Goal: Navigation & Orientation: Understand site structure

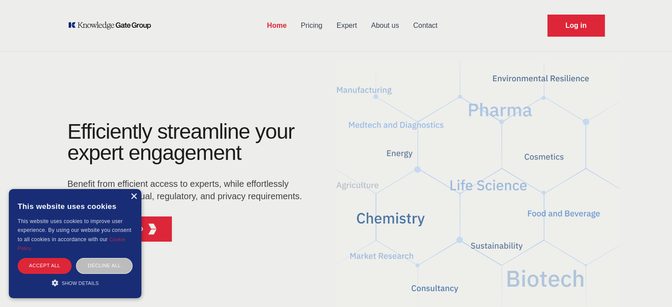
click at [134, 195] on div "×" at bounding box center [133, 196] width 7 height 7
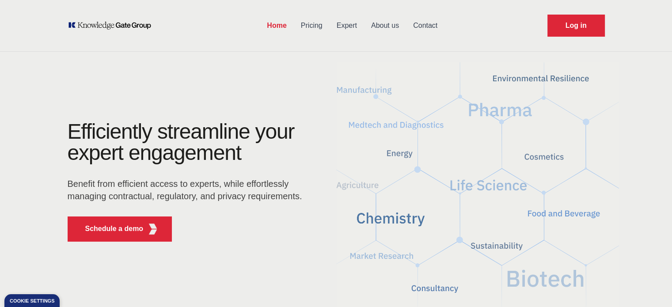
click at [312, 26] on link "Pricing" at bounding box center [312, 25] width 36 height 23
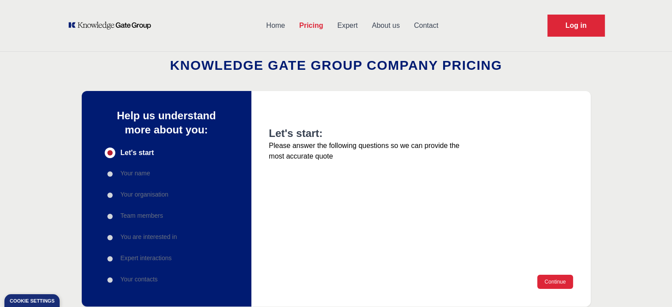
click at [284, 25] on link "Home" at bounding box center [275, 25] width 33 height 23
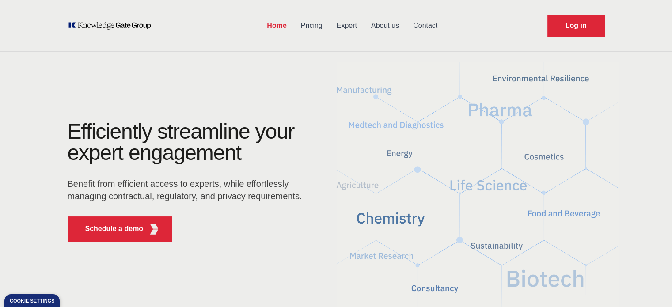
click at [385, 29] on link "About us" at bounding box center [385, 25] width 42 height 23
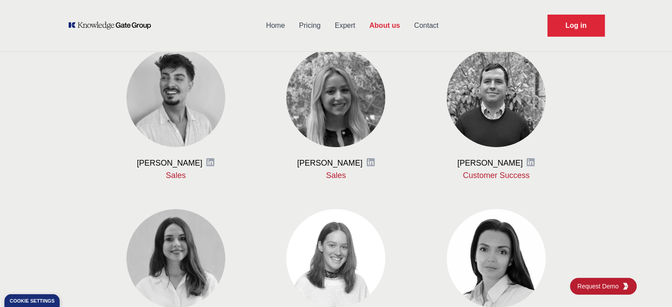
scroll to position [558, 0]
